Goal: Information Seeking & Learning: Check status

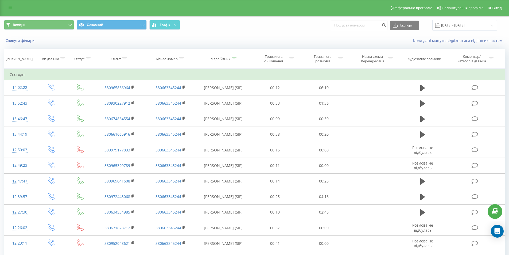
click at [166, 25] on span "Графік" at bounding box center [165, 25] width 10 height 4
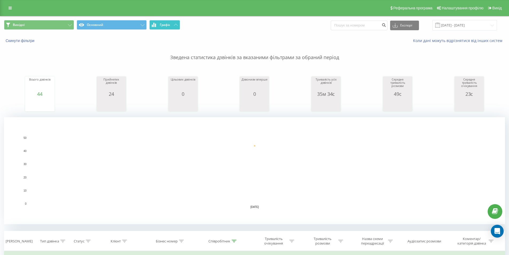
click at [166, 25] on span "Графік" at bounding box center [165, 25] width 10 height 4
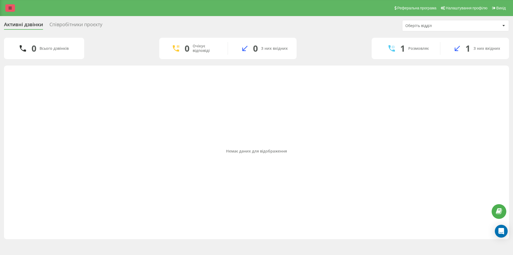
click at [13, 6] on link at bounding box center [10, 7] width 10 height 7
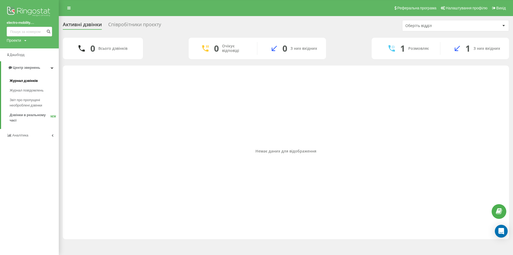
click at [29, 80] on span "Журнал дзвінків" at bounding box center [24, 80] width 28 height 5
click at [30, 80] on span "Журнал дзвінків" at bounding box center [24, 80] width 28 height 5
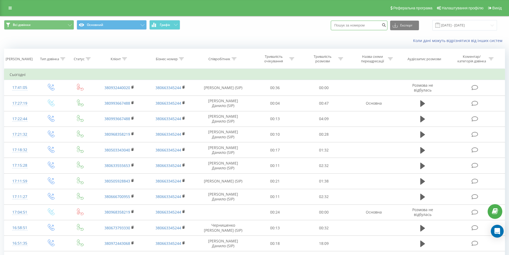
click at [358, 24] on input at bounding box center [359, 26] width 57 height 10
paste input "380673222543"
type input "380673222543"
click at [387, 27] on button "submit" at bounding box center [383, 26] width 7 height 10
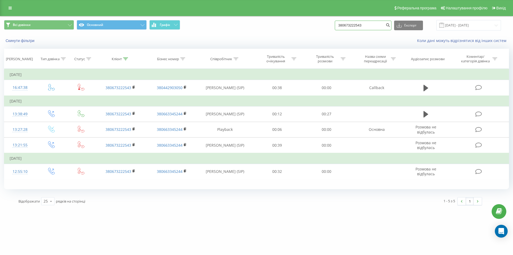
drag, startPoint x: 373, startPoint y: 26, endPoint x: 315, endPoint y: 25, distance: 58.0
click at [315, 25] on div "Всі дзвінки Основний Графік 380673222543 Експорт .csv .xls .xlsx 20.06.2025 - 2…" at bounding box center [256, 25] width 505 height 10
paste input "503015272"
type input "380503015272"
click at [391, 25] on button "submit" at bounding box center [387, 26] width 7 height 10
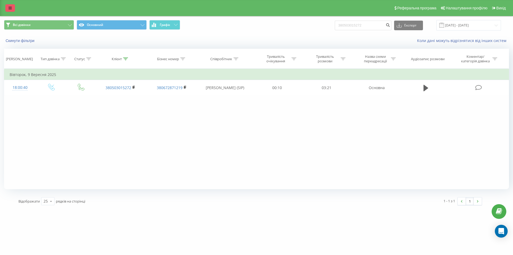
click at [14, 8] on link at bounding box center [10, 7] width 10 height 7
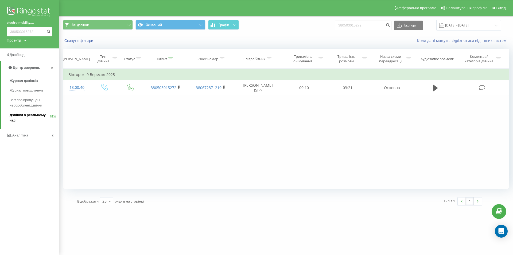
click at [30, 118] on span "Дзвінки в реальному часі" at bounding box center [30, 117] width 41 height 11
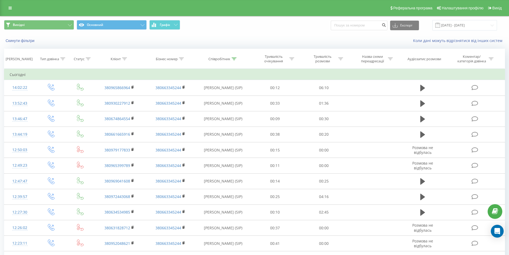
click at [170, 25] on span "Графік" at bounding box center [165, 25] width 10 height 4
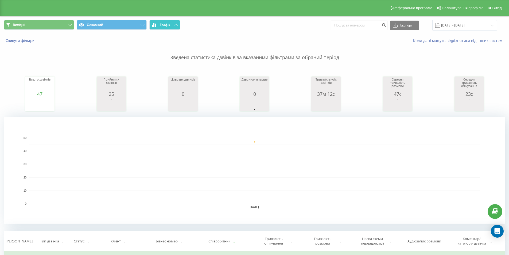
click at [170, 25] on span "Графік" at bounding box center [165, 25] width 10 height 4
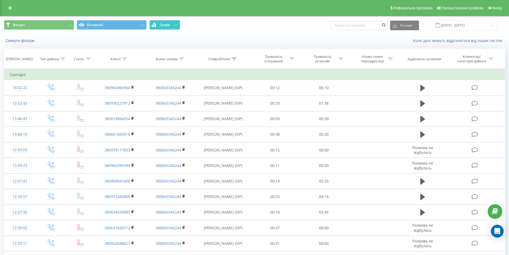
click at [161, 25] on span "Графік" at bounding box center [165, 25] width 10 height 4
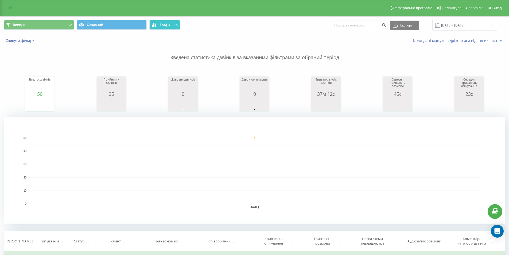
click at [161, 25] on span "Графік" at bounding box center [165, 25] width 10 height 4
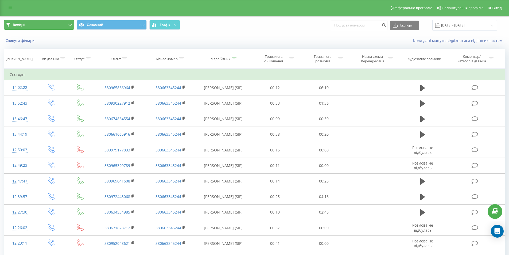
click at [67, 24] on button "Вихідні" at bounding box center [39, 25] width 70 height 10
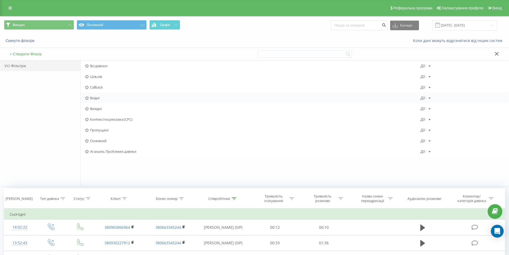
click at [100, 99] on span "Вхідні" at bounding box center [253, 98] width 336 height 4
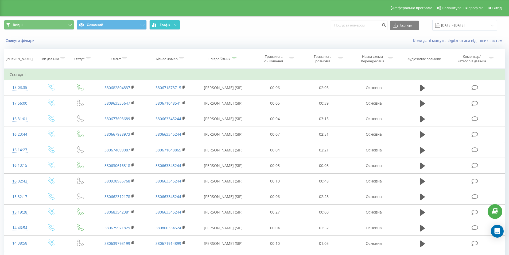
click at [175, 24] on icon at bounding box center [176, 25] width 4 height 2
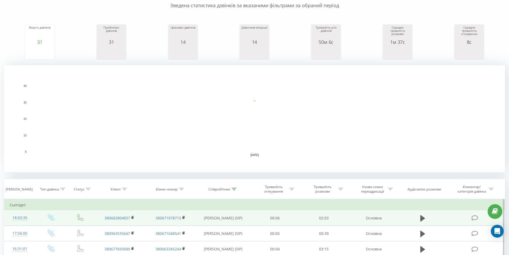
scroll to position [107, 0]
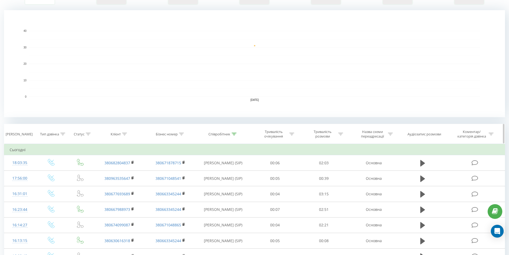
click at [236, 134] on icon at bounding box center [234, 134] width 5 height 3
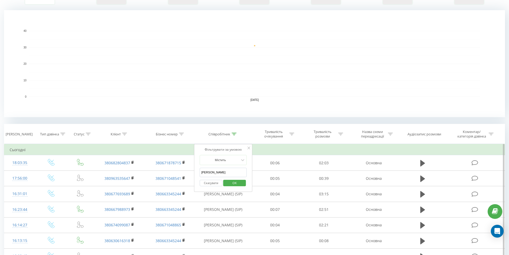
click at [212, 179] on div "Скасувати OK" at bounding box center [223, 183] width 47 height 12
click at [212, 182] on button "Скасувати" at bounding box center [211, 183] width 23 height 7
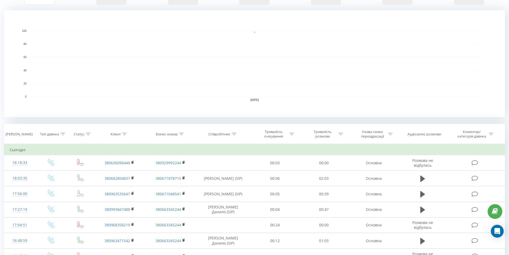
scroll to position [80, 0]
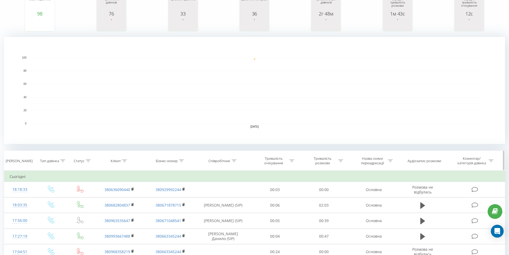
click at [233, 161] on icon at bounding box center [234, 160] width 5 height 3
click at [221, 200] on input "Дарина" at bounding box center [223, 198] width 47 height 9
type input "Данило"
click at [231, 205] on span "OK" at bounding box center [234, 209] width 15 height 8
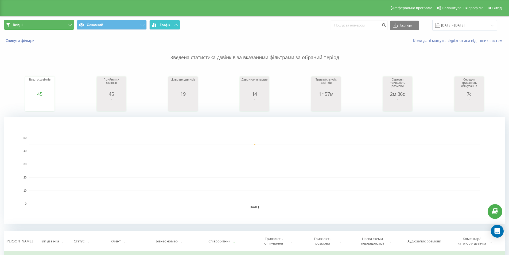
click at [57, 24] on button "Вхідні" at bounding box center [39, 25] width 70 height 10
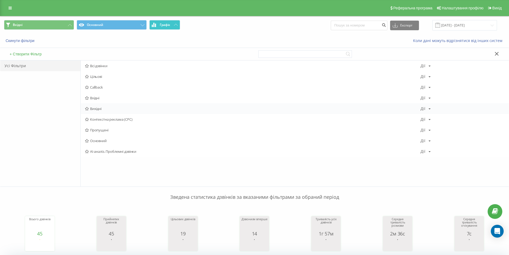
click at [99, 107] on span "Вихідні" at bounding box center [253, 109] width 336 height 4
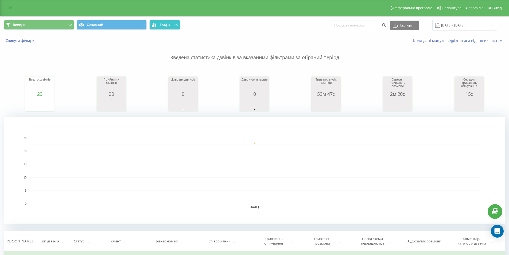
click at [171, 21] on button "Графік" at bounding box center [164, 25] width 31 height 10
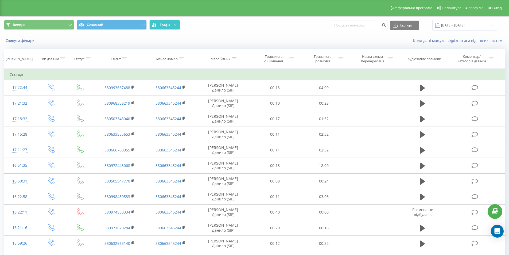
click at [171, 21] on button "Графік" at bounding box center [164, 25] width 31 height 10
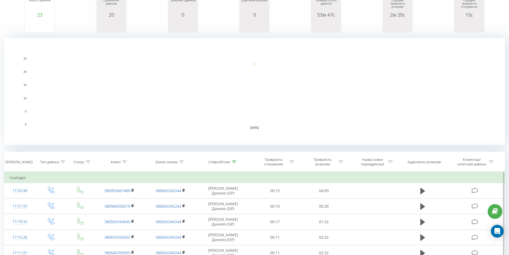
scroll to position [80, 0]
click at [235, 161] on icon at bounding box center [234, 160] width 5 height 3
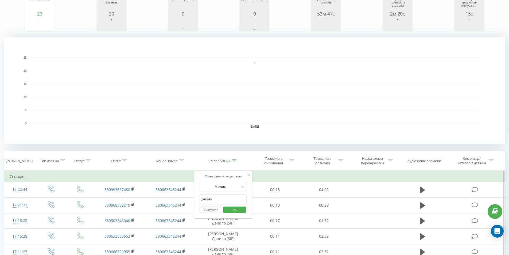
click at [211, 209] on button "Скасувати" at bounding box center [211, 209] width 23 height 7
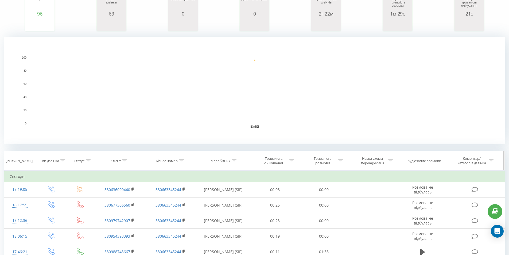
click at [234, 159] on div at bounding box center [234, 160] width 5 height 5
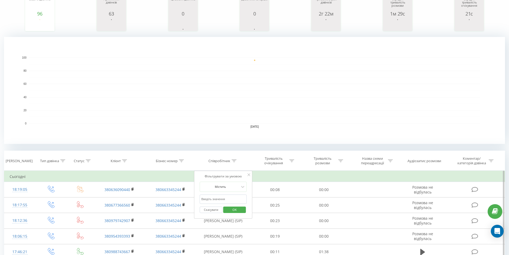
click at [218, 197] on input "Данило" at bounding box center [223, 198] width 47 height 9
type input "Дарина"
click at [233, 209] on span "OK" at bounding box center [234, 209] width 15 height 8
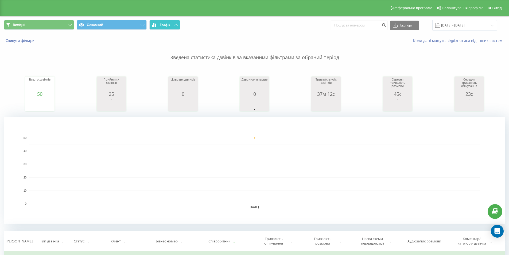
click at [169, 24] on span "Графік" at bounding box center [165, 25] width 10 height 4
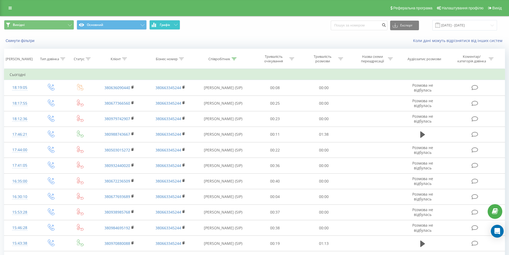
click at [171, 24] on button "Графік" at bounding box center [164, 25] width 31 height 10
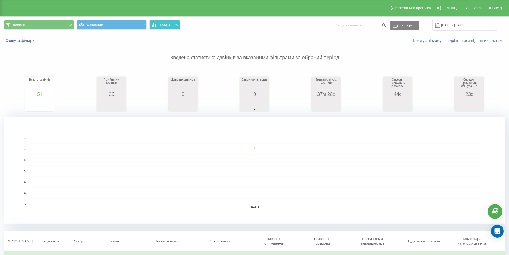
click at [171, 24] on button "Графік" at bounding box center [164, 25] width 31 height 10
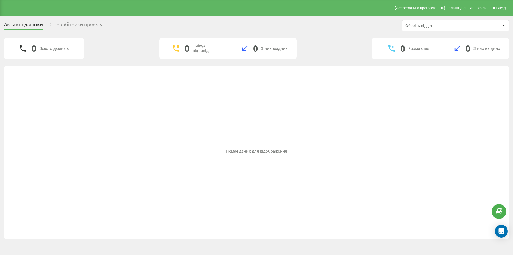
drag, startPoint x: 11, startPoint y: 5, endPoint x: 12, endPoint y: 11, distance: 5.6
click at [12, 6] on link at bounding box center [10, 7] width 10 height 7
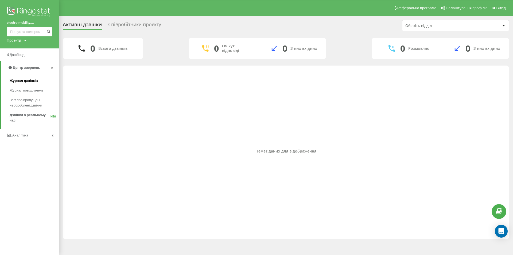
click at [24, 80] on span "Журнал дзвінків" at bounding box center [24, 80] width 28 height 5
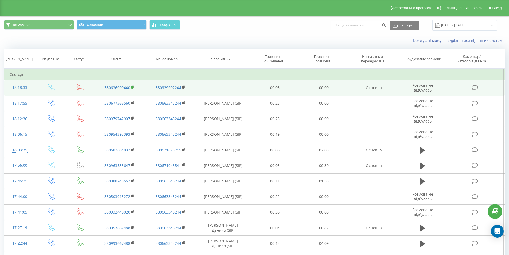
click at [133, 87] on rect at bounding box center [132, 87] width 2 height 2
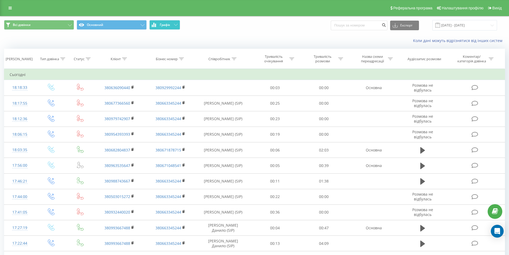
click at [174, 25] on icon at bounding box center [176, 25] width 4 height 2
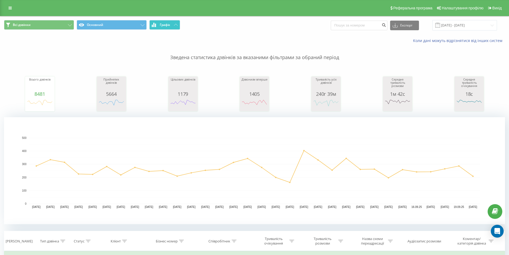
click at [174, 25] on icon at bounding box center [176, 25] width 4 height 2
